Goal: Find specific fact

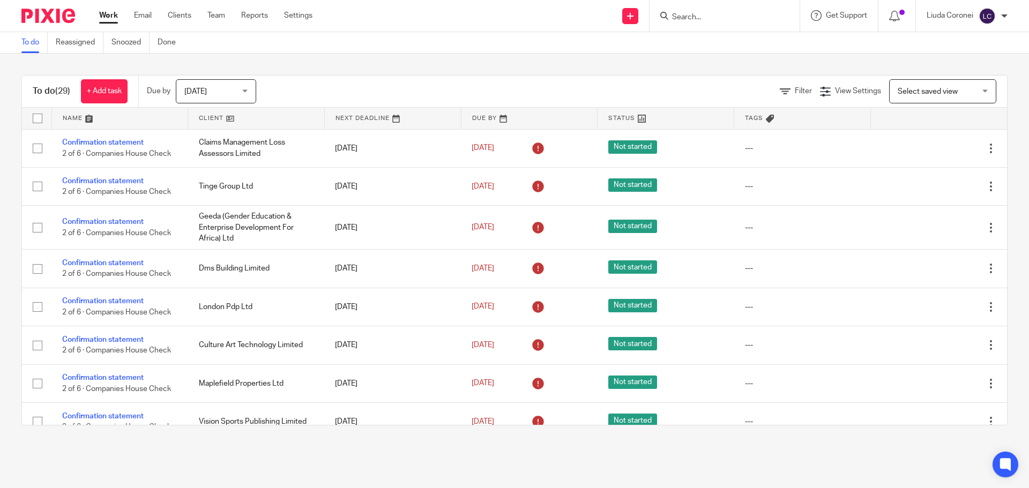
click at [691, 18] on input "Search" at bounding box center [719, 18] width 96 height 10
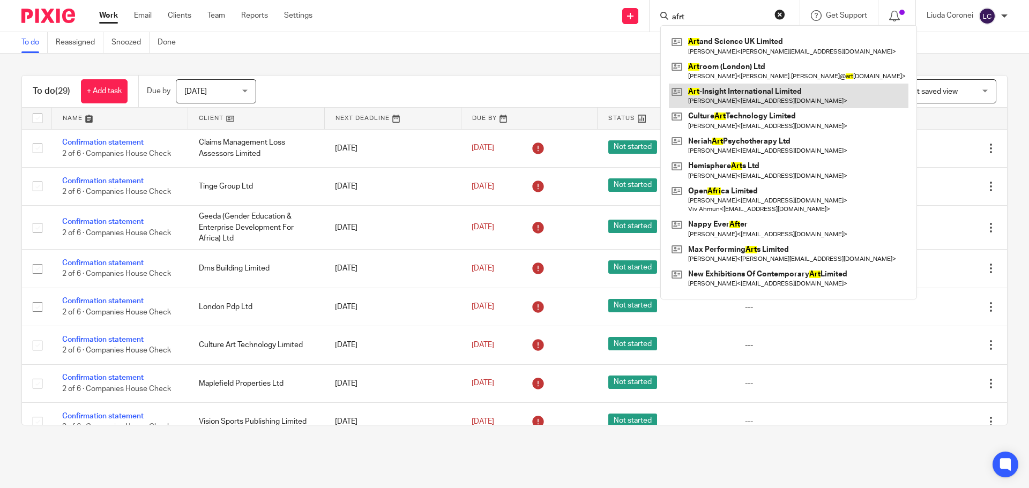
type input "afrt"
click at [733, 94] on link at bounding box center [788, 96] width 239 height 25
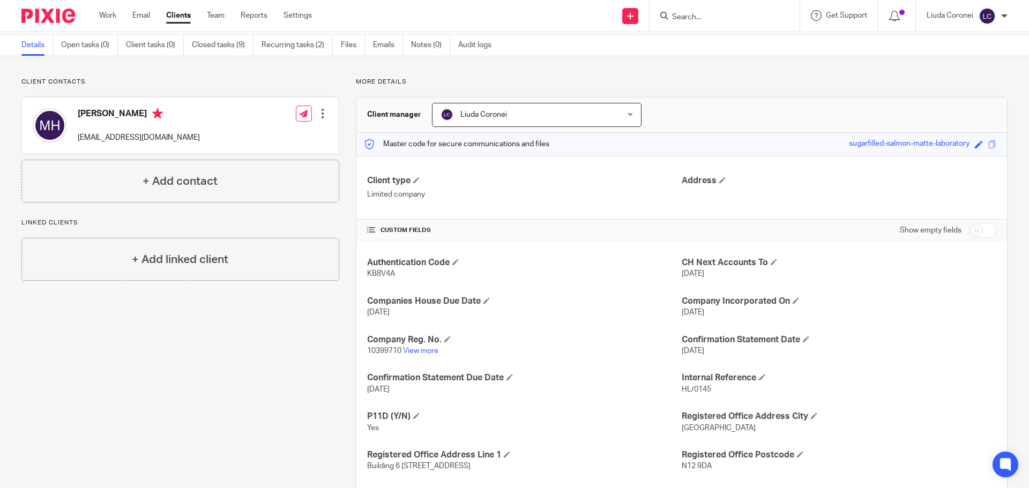
scroll to position [54, 0]
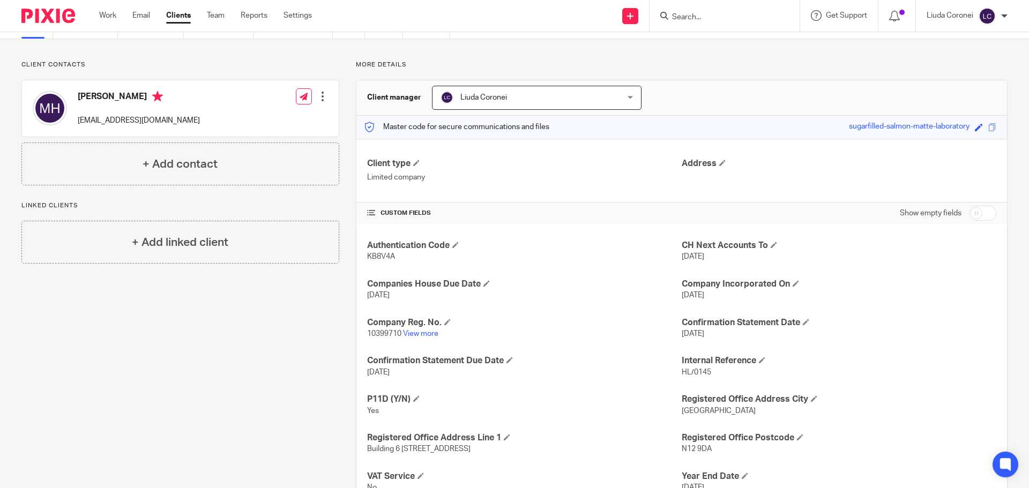
click at [377, 332] on span "10399710" at bounding box center [384, 334] width 34 height 8
copy p "10399710"
click at [388, 254] on span "KB8V4A" at bounding box center [381, 257] width 28 height 8
click at [386, 255] on span "KB8V4A" at bounding box center [381, 257] width 28 height 8
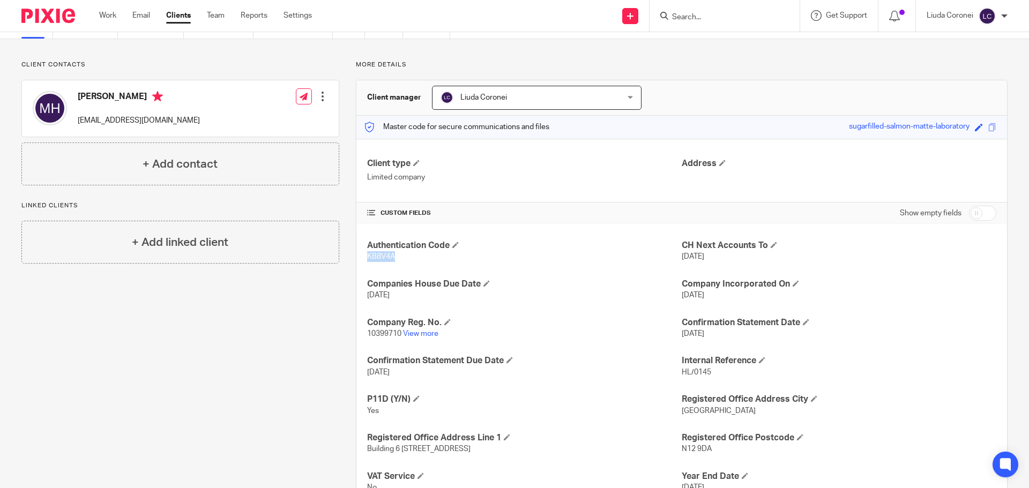
click at [386, 255] on span "KB8V4A" at bounding box center [381, 257] width 28 height 8
copy span "KB8V4A"
